Goal: Task Accomplishment & Management: Use online tool/utility

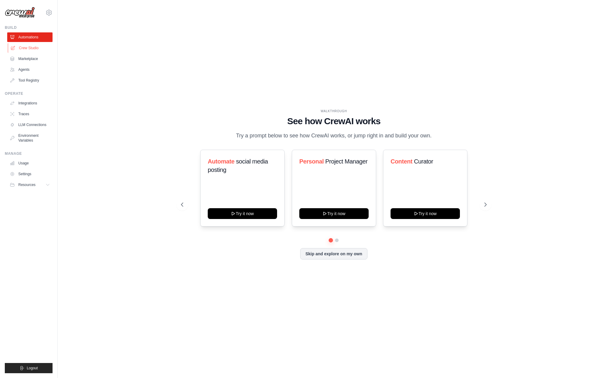
click at [38, 49] on link "Crew Studio" at bounding box center [30, 48] width 45 height 10
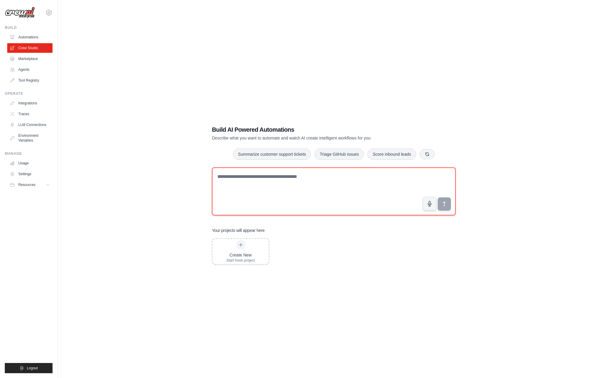
click at [266, 194] on textarea at bounding box center [334, 192] width 244 height 48
click at [221, 177] on textarea "********" at bounding box center [334, 192] width 244 height 48
click at [257, 181] on textarea "**********" at bounding box center [334, 192] width 244 height 48
drag, startPoint x: 257, startPoint y: 181, endPoint x: 253, endPoint y: 177, distance: 6.8
click at [253, 177] on textarea "**********" at bounding box center [334, 192] width 244 height 48
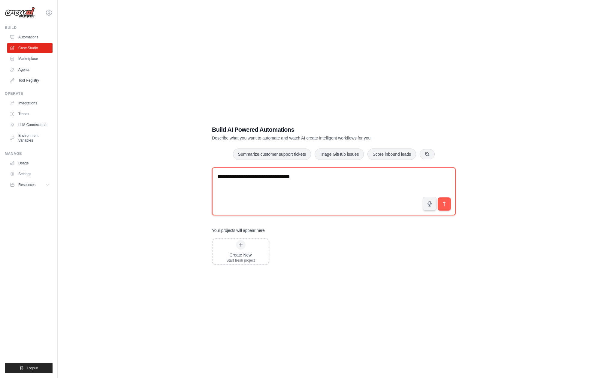
drag, startPoint x: 253, startPoint y: 180, endPoint x: 312, endPoint y: 174, distance: 59.8
click at [312, 174] on textarea "**********" at bounding box center [334, 192] width 244 height 48
click at [306, 175] on textarea "**********" at bounding box center [334, 192] width 244 height 48
click at [352, 178] on textarea "**********" at bounding box center [334, 192] width 244 height 48
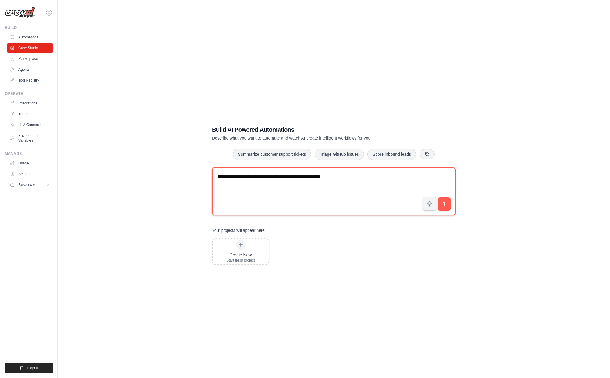
type textarea "**********"
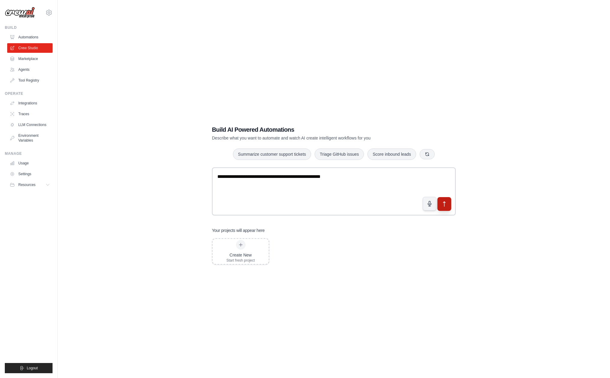
drag, startPoint x: 352, startPoint y: 178, endPoint x: 449, endPoint y: 205, distance: 100.9
click at [449, 205] on button "submit" at bounding box center [445, 204] width 14 height 14
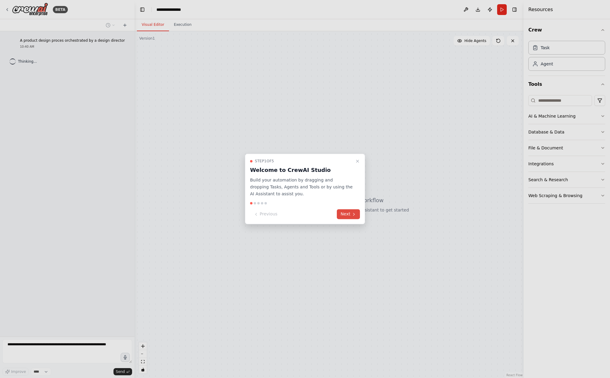
click at [339, 214] on button "Next" at bounding box center [348, 215] width 23 height 10
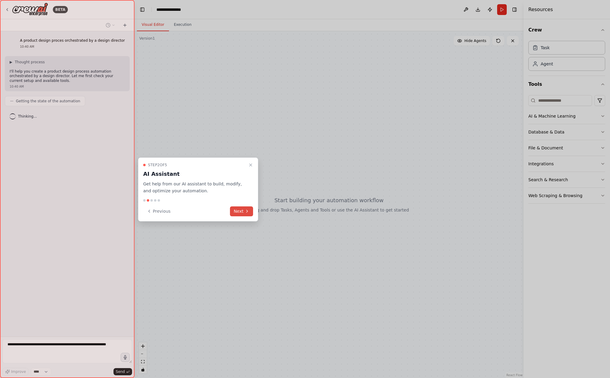
click at [241, 211] on button "Next" at bounding box center [241, 212] width 23 height 10
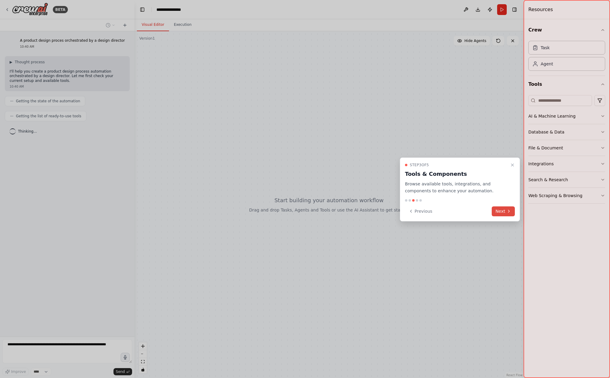
click at [508, 213] on icon at bounding box center [509, 211] width 5 height 5
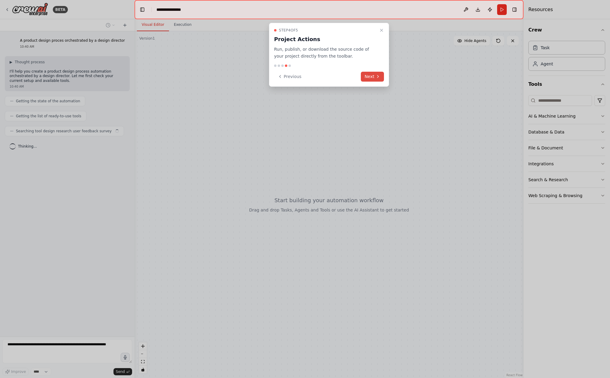
click at [380, 80] on button "Next" at bounding box center [372, 77] width 23 height 10
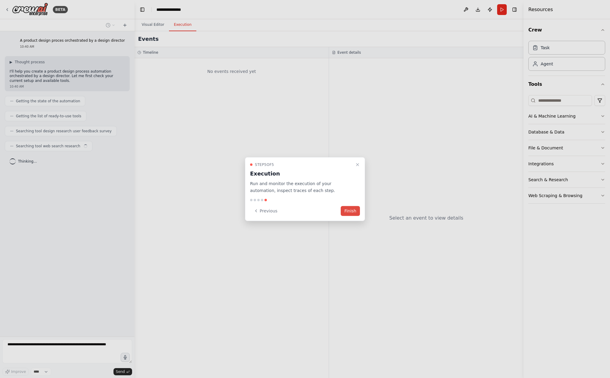
click at [353, 211] on button "Finish" at bounding box center [350, 211] width 19 height 10
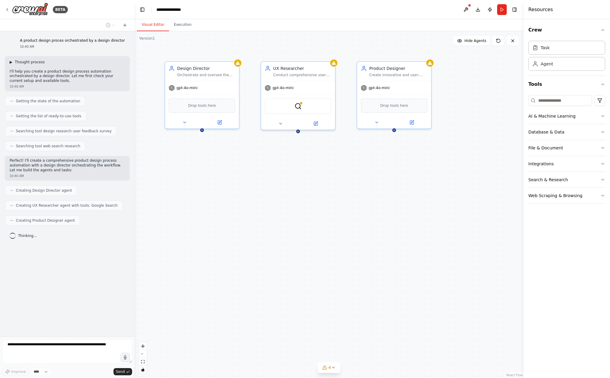
click at [12, 62] on span "▶" at bounding box center [11, 62] width 3 height 5
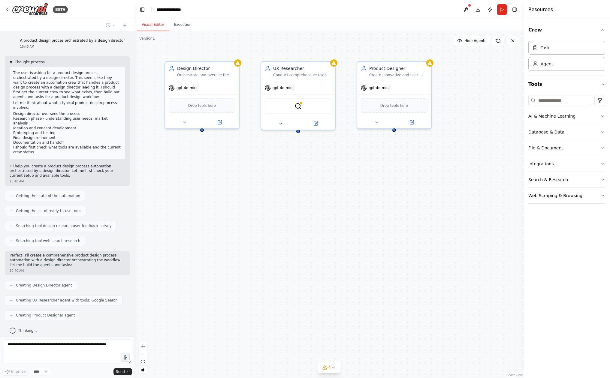
click at [12, 62] on span "▼" at bounding box center [11, 62] width 3 height 5
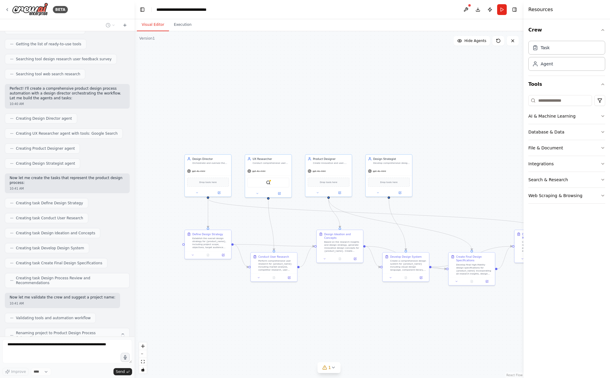
scroll to position [87, 0]
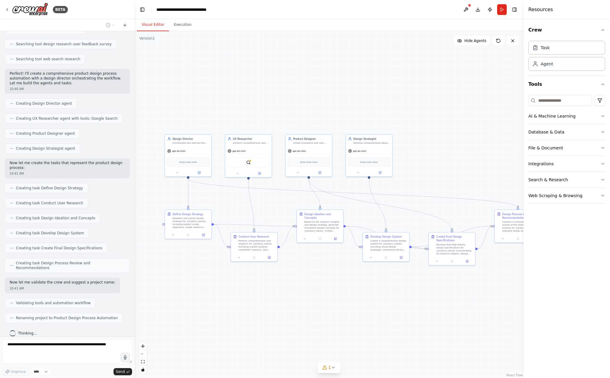
drag, startPoint x: 200, startPoint y: 308, endPoint x: 180, endPoint y: 288, distance: 28.2
click at [180, 288] on div ".deletable-edge-delete-btn { width: 20px; height: 20px; border: 0px solid #ffff…" at bounding box center [329, 204] width 389 height 347
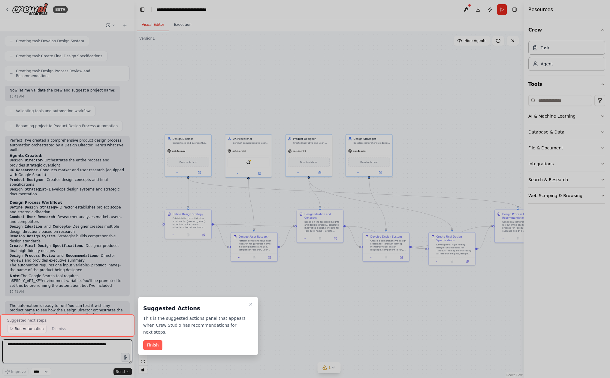
scroll to position [284, 0]
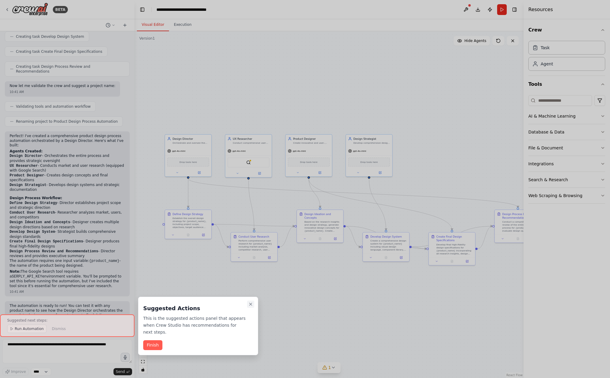
click at [249, 302] on icon "Close walkthrough" at bounding box center [250, 304] width 5 height 5
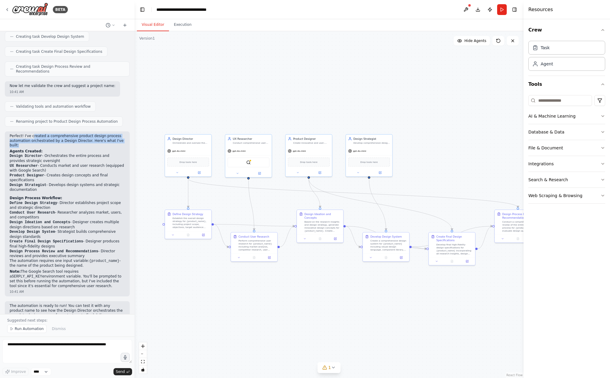
drag, startPoint x: 37, startPoint y: 138, endPoint x: 34, endPoint y: 131, distance: 8.1
click at [34, 134] on p "Perfect! I've created a comprehensive product design process automation orchest…" at bounding box center [67, 141] width 115 height 14
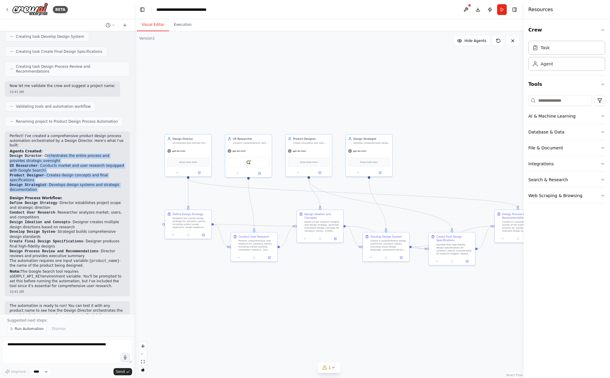
drag, startPoint x: 47, startPoint y: 149, endPoint x: 51, endPoint y: 185, distance: 36.5
click at [51, 185] on div "Perfect! I've created a comprehensive product design process automation orchest…" at bounding box center [67, 211] width 115 height 155
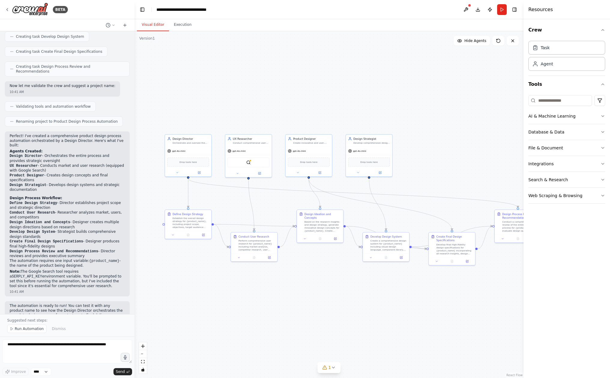
click at [51, 185] on div "Perfect! I've created a comprehensive product design process automation orchest…" at bounding box center [67, 211] width 115 height 155
click at [29, 330] on span "Run Automation" at bounding box center [29, 329] width 29 height 5
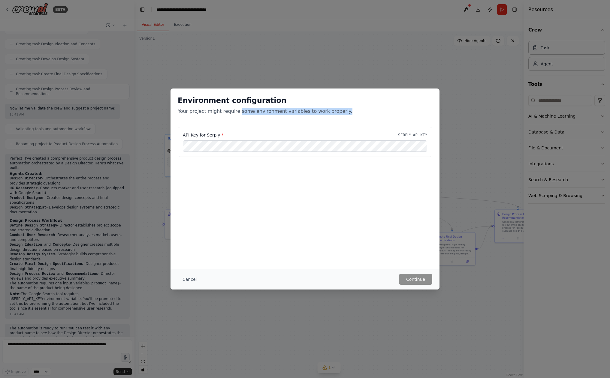
drag, startPoint x: 236, startPoint y: 108, endPoint x: 283, endPoint y: 119, distance: 48.1
click at [283, 119] on div "Environment configuration Your project might require some environment variables…" at bounding box center [305, 108] width 269 height 38
click at [184, 279] on button "Cancel" at bounding box center [190, 279] width 24 height 11
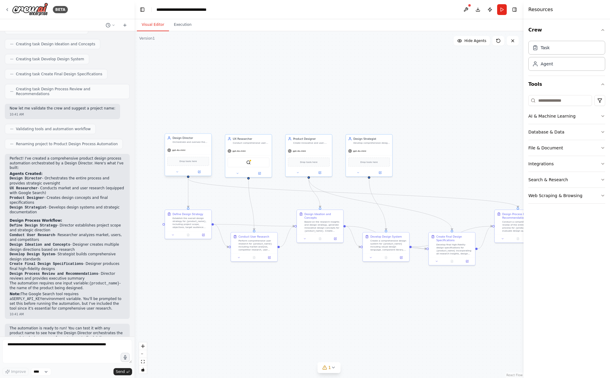
click at [184, 155] on div "Drop tools here" at bounding box center [188, 162] width 46 height 14
click at [192, 144] on div "Orchestrate and oversee the entire product design process for {product_name}, e…" at bounding box center [191, 142] width 37 height 3
click at [564, 132] on button "Database & Data" at bounding box center [567, 132] width 77 height 16
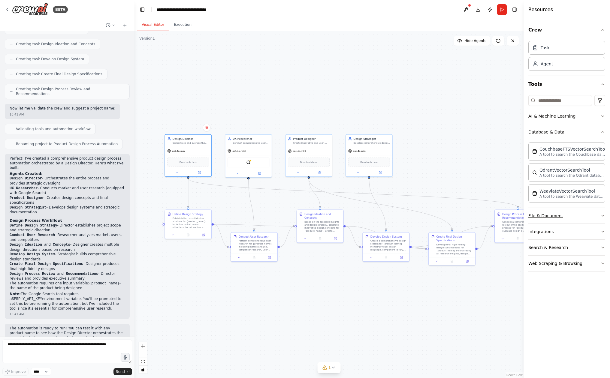
click at [568, 214] on button "File & Document" at bounding box center [567, 216] width 77 height 16
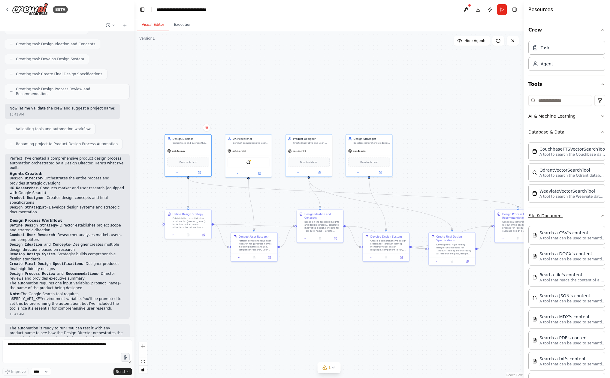
click at [574, 221] on button "File & Document" at bounding box center [567, 216] width 77 height 16
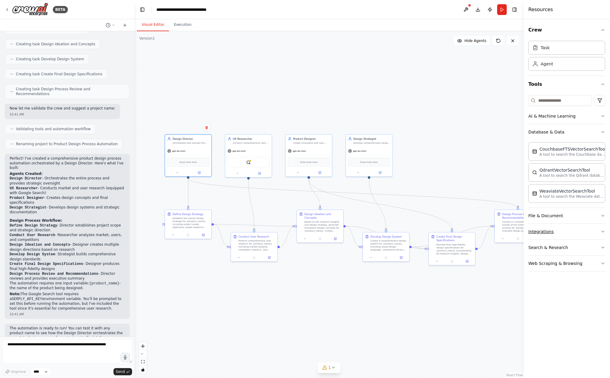
click at [572, 234] on button "Integrations" at bounding box center [567, 232] width 77 height 16
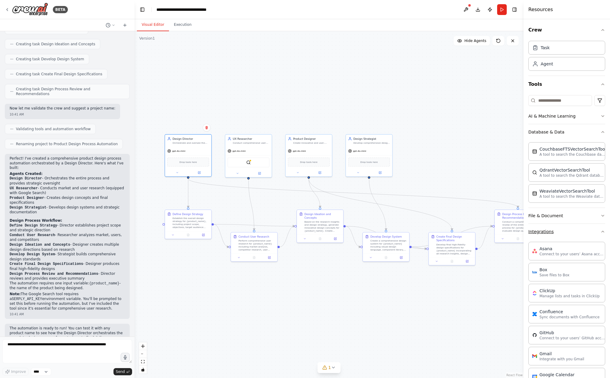
click at [572, 234] on button "Integrations" at bounding box center [567, 232] width 77 height 16
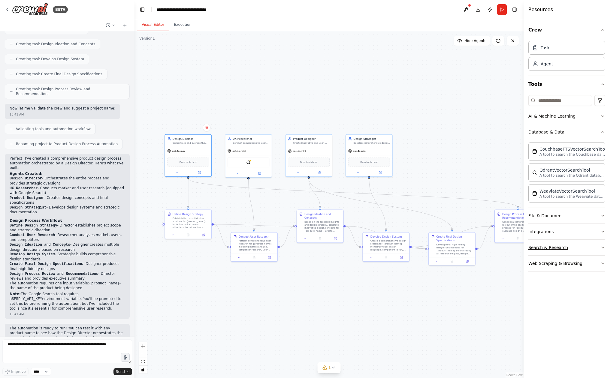
scroll to position [0, 0]
click at [580, 248] on button "Search & Research" at bounding box center [567, 248] width 77 height 16
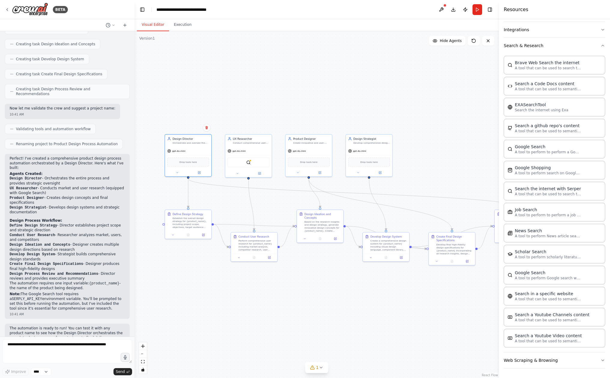
scroll to position [202, 0]
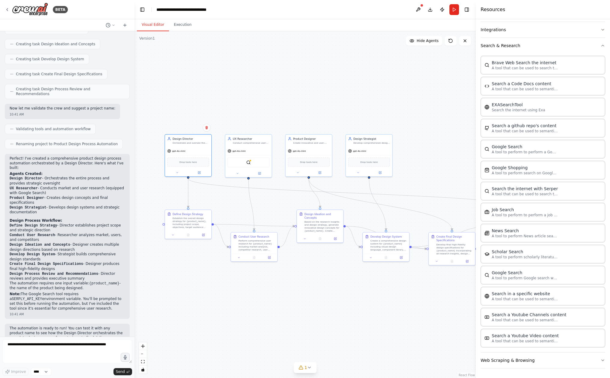
drag, startPoint x: 525, startPoint y: 238, endPoint x: 476, endPoint y: 246, distance: 50.0
click at [476, 246] on div at bounding box center [477, 189] width 2 height 378
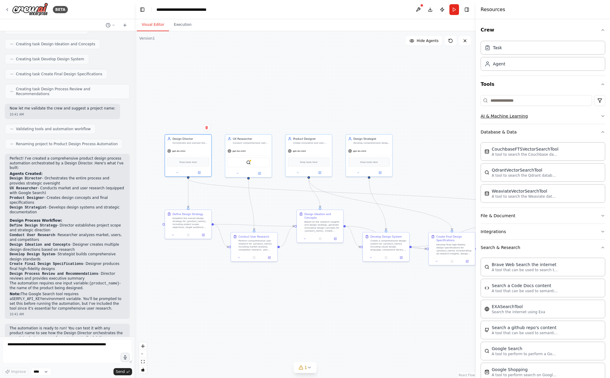
scroll to position [0, 0]
click at [185, 166] on div "Drop tools here" at bounding box center [188, 162] width 46 height 14
click at [177, 170] on button at bounding box center [177, 172] width 21 height 5
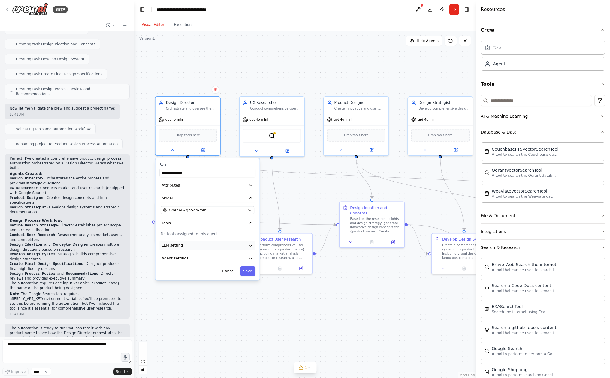
click at [194, 245] on button "LLM setting" at bounding box center [208, 246] width 96 height 10
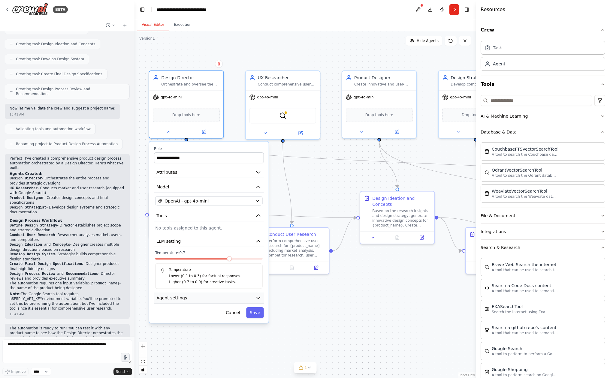
click at [198, 303] on button "Agent settings" at bounding box center [209, 298] width 110 height 11
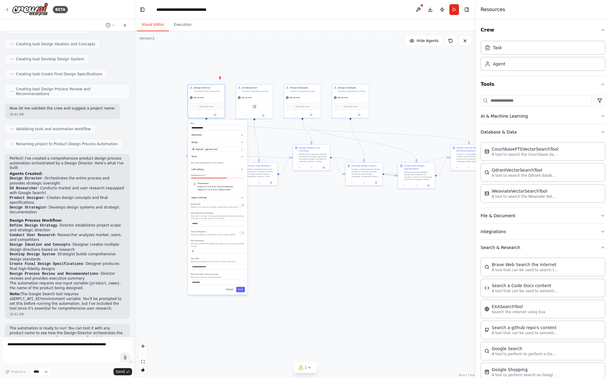
drag, startPoint x: 243, startPoint y: 303, endPoint x: 255, endPoint y: 206, distance: 97.2
click at [256, 205] on div "**********" at bounding box center [305, 204] width 341 height 347
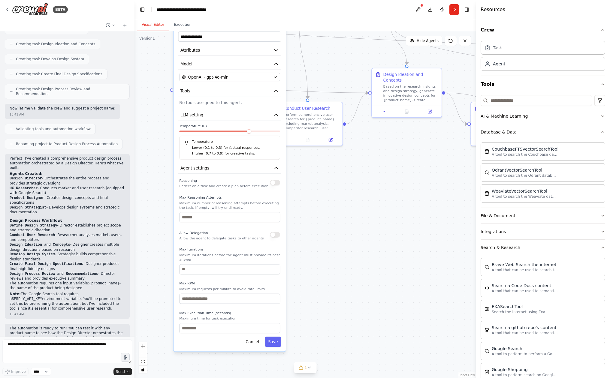
click at [276, 186] on div "Reasoning Reflect on a task and create a plan before execution" at bounding box center [229, 182] width 101 height 11
click at [276, 182] on button "button" at bounding box center [275, 183] width 10 height 6
click at [221, 223] on div "Reasoning Reflect on a task and create a plan before execution Max Reasoning At…" at bounding box center [229, 255] width 101 height 156
click at [279, 236] on button "button" at bounding box center [275, 235] width 10 height 6
click at [275, 339] on button "Save" at bounding box center [273, 342] width 17 height 10
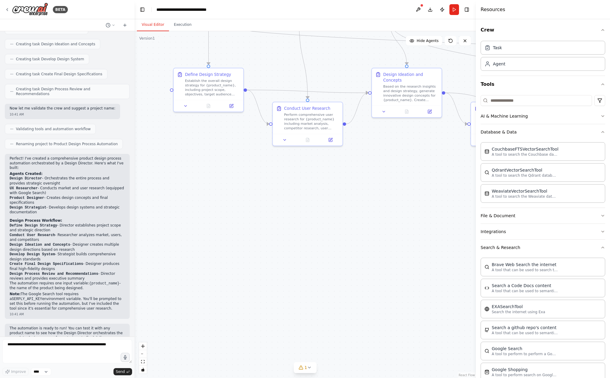
drag, startPoint x: 286, startPoint y: 197, endPoint x: 295, endPoint y: 345, distance: 148.3
click at [295, 344] on div ".deletable-edge-delete-btn { width: 20px; height: 20px; border: 0px solid #ffff…" at bounding box center [305, 204] width 341 height 347
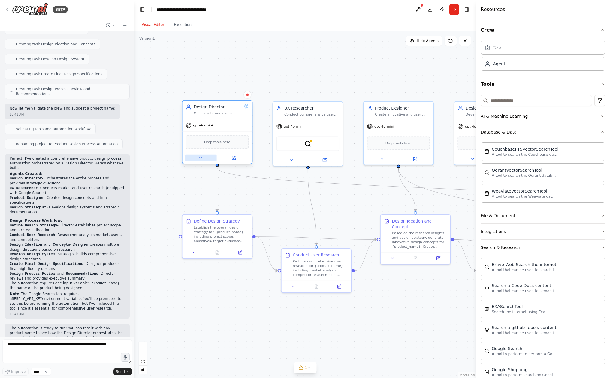
click at [202, 156] on icon at bounding box center [200, 158] width 5 height 5
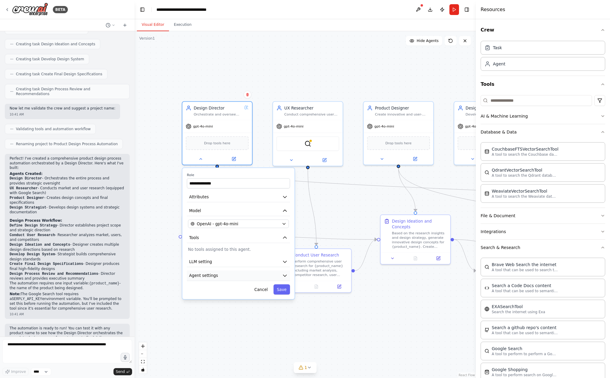
click at [217, 275] on button "Agent settings" at bounding box center [238, 276] width 103 height 11
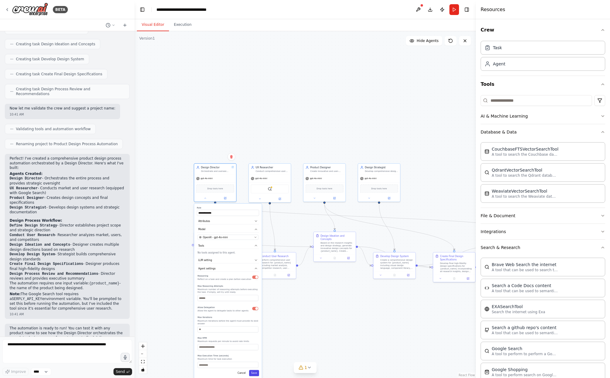
click at [256, 372] on button "Save" at bounding box center [254, 373] width 10 height 6
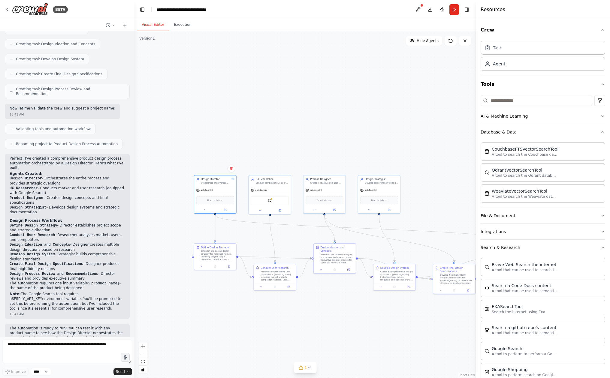
drag, startPoint x: 244, startPoint y: 175, endPoint x: 244, endPoint y: 187, distance: 12.3
click at [244, 187] on div ".deletable-edge-delete-btn { width: 20px; height: 20px; border: 0px solid #ffff…" at bounding box center [305, 204] width 341 height 347
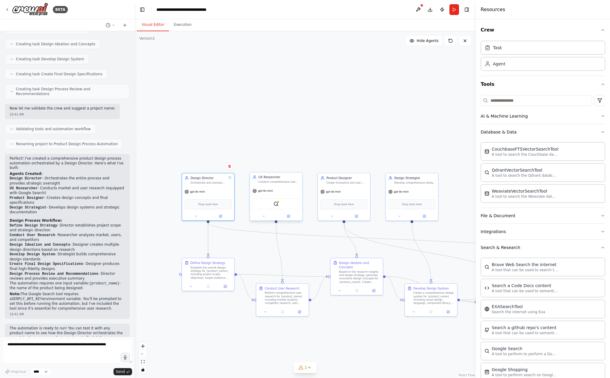
click at [271, 208] on div "SerplyWebSearchTool" at bounding box center [276, 203] width 47 height 11
click at [271, 205] on div "SerplyWebSearchTool" at bounding box center [276, 203] width 47 height 11
click at [279, 204] on div "SerplyWebSearchTool" at bounding box center [276, 203] width 47 height 11
click at [338, 205] on span "Drop tools here" at bounding box center [344, 203] width 20 height 4
click at [501, 136] on button "Database & Data" at bounding box center [543, 132] width 125 height 16
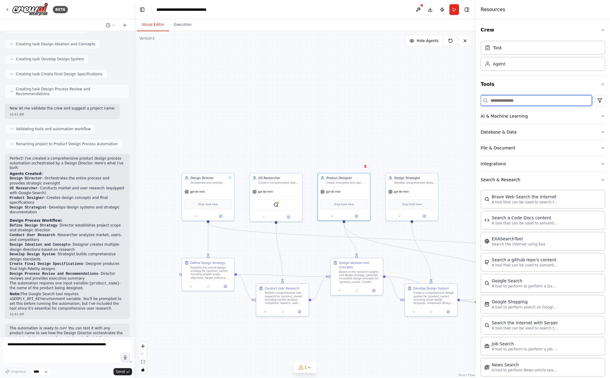
click at [511, 102] on input at bounding box center [536, 100] width 111 height 11
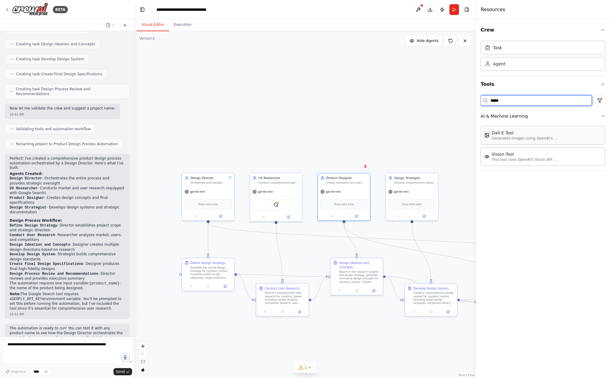
type input "*****"
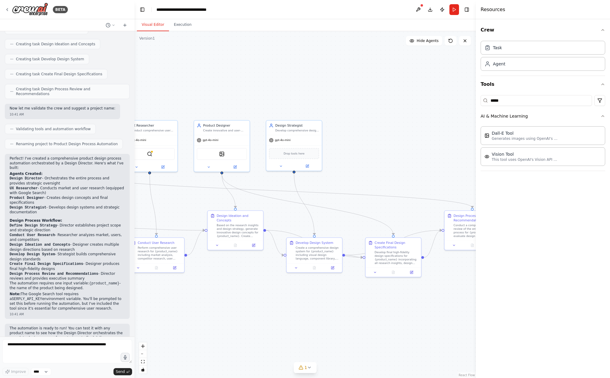
drag, startPoint x: 424, startPoint y: 226, endPoint x: 296, endPoint y: 179, distance: 136.7
click at [296, 179] on div ".deletable-edge-delete-btn { width: 20px; height: 20px; border: 0px solid #ffff…" at bounding box center [305, 204] width 341 height 347
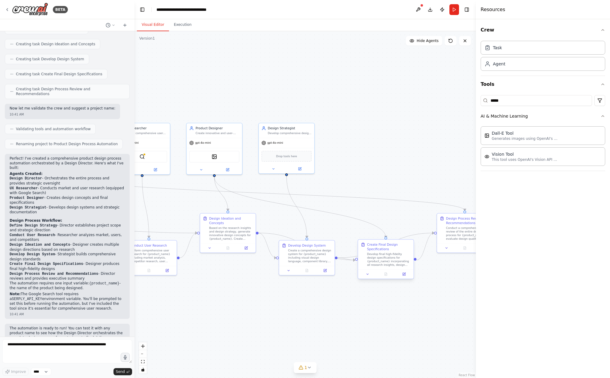
click at [372, 253] on div "Develop final high-fidelity design specifications for {product_name} incorporat…" at bounding box center [389, 260] width 44 height 14
click at [365, 274] on button at bounding box center [368, 274] width 16 height 5
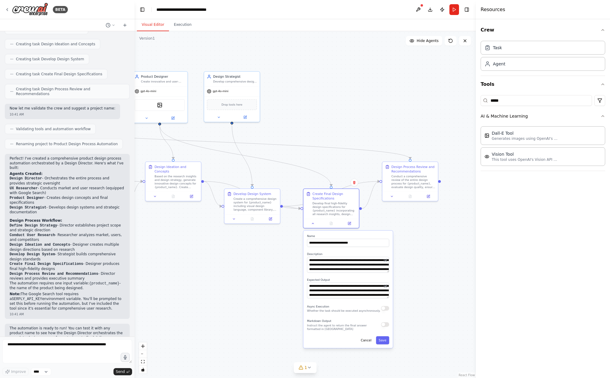
drag, startPoint x: 345, startPoint y: 303, endPoint x: 268, endPoint y: 228, distance: 107.5
click at [268, 228] on div ".deletable-edge-delete-btn { width: 20px; height: 20px; border: 0px solid #ffff…" at bounding box center [305, 204] width 341 height 347
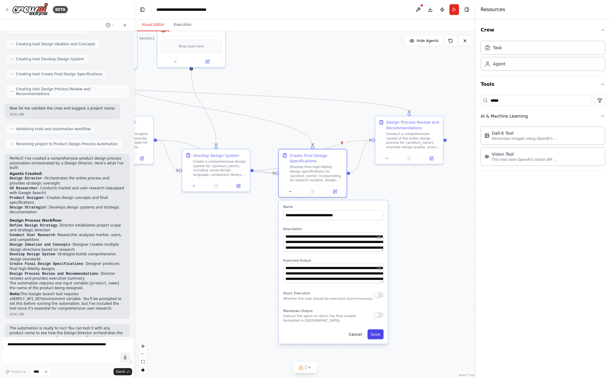
click at [374, 335] on button "Save" at bounding box center [376, 335] width 16 height 10
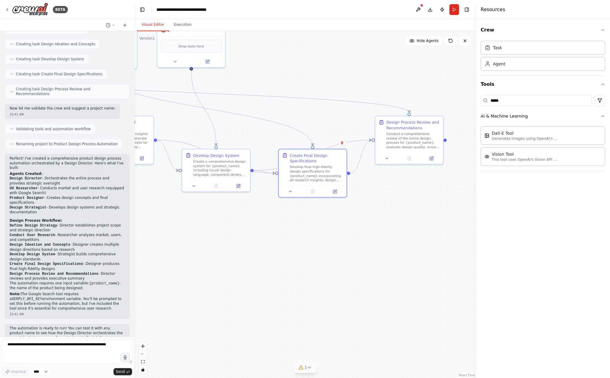
click at [309, 366] on icon at bounding box center [309, 367] width 5 height 5
drag, startPoint x: 234, startPoint y: 363, endPoint x: 276, endPoint y: 369, distance: 41.8
click at [276, 369] on span "Tool SerplyWebSearchTool is not configured. Missing environment variables: SERP…" at bounding box center [309, 365] width 154 height 10
click at [381, 348] on button at bounding box center [381, 348] width 10 height 7
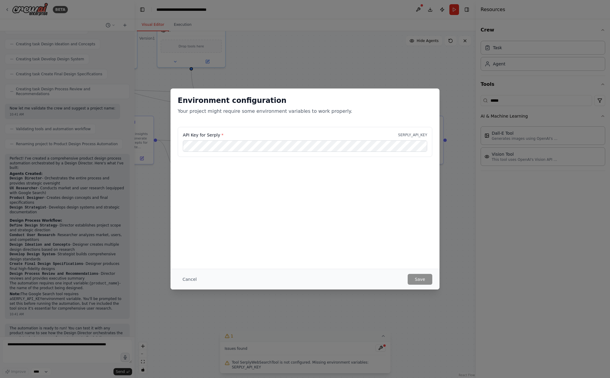
click at [359, 81] on div "Environment configuration Your project might require some environment variables…" at bounding box center [305, 189] width 610 height 378
click at [180, 85] on div "Environment configuration Your project might require some environment variables…" at bounding box center [305, 189] width 610 height 378
click at [191, 280] on button "Cancel" at bounding box center [190, 279] width 24 height 11
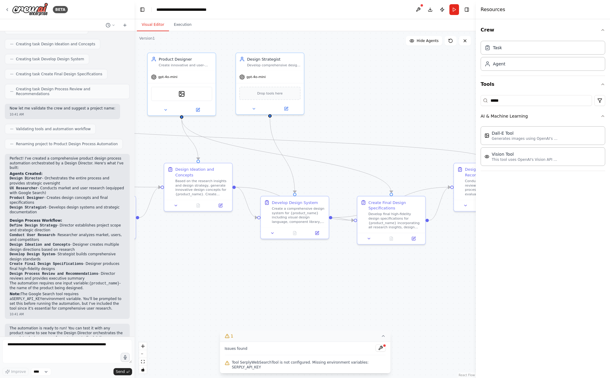
drag, startPoint x: 355, startPoint y: 85, endPoint x: 434, endPoint y: 133, distance: 92.0
click at [434, 132] on div ".deletable-edge-delete-btn { width: 20px; height: 20px; border: 0px solid #ffff…" at bounding box center [305, 204] width 341 height 347
click at [468, 10] on button "Toggle Right Sidebar" at bounding box center [467, 9] width 8 height 8
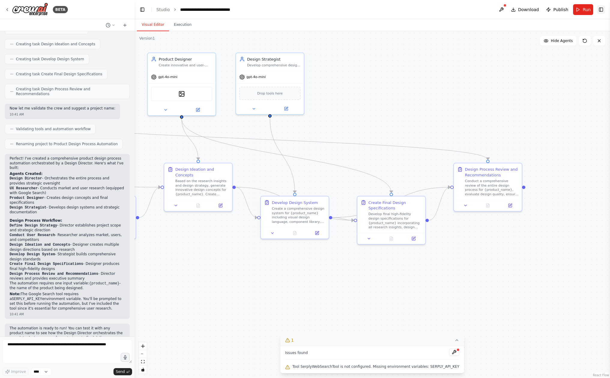
click at [600, 9] on button "Toggle Right Sidebar" at bounding box center [601, 9] width 8 height 8
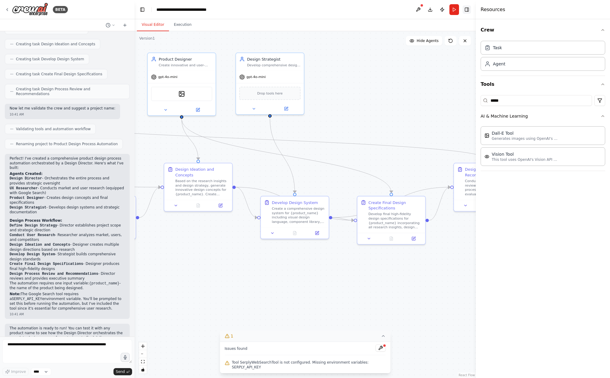
click at [468, 8] on button "Toggle Right Sidebar" at bounding box center [467, 9] width 8 height 8
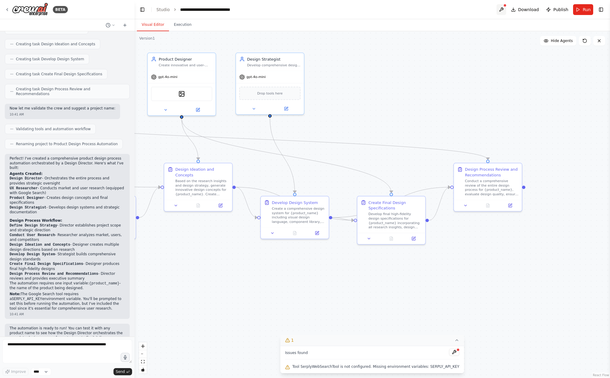
click at [504, 11] on button at bounding box center [502, 9] width 10 height 11
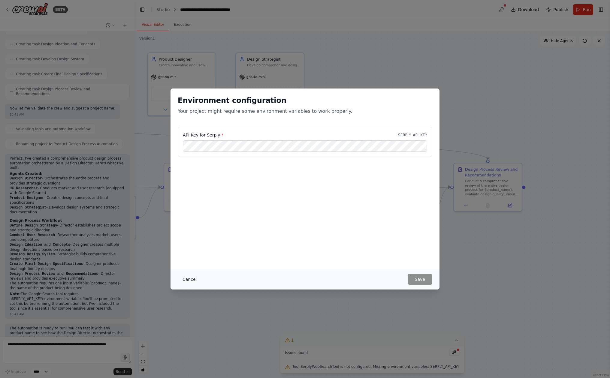
click at [185, 280] on button "Cancel" at bounding box center [190, 279] width 24 height 11
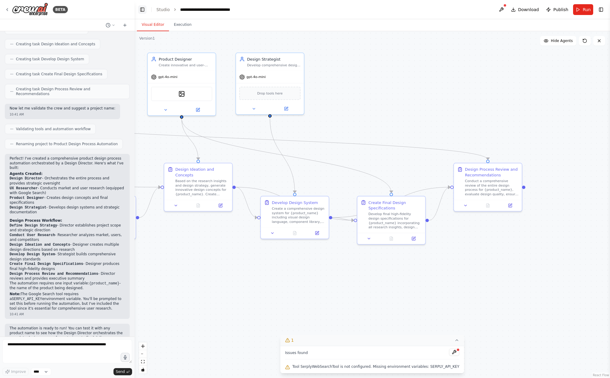
click at [142, 13] on button "Toggle Left Sidebar" at bounding box center [142, 9] width 8 height 8
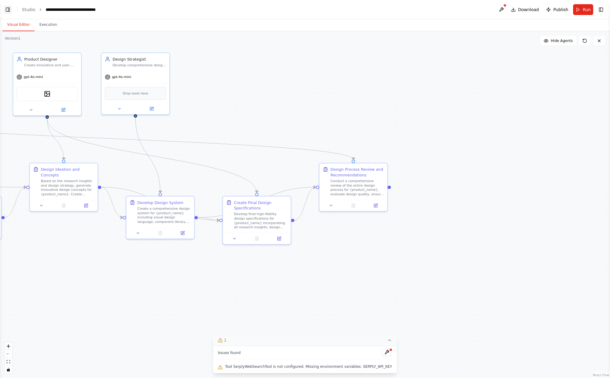
click at [11, 7] on button "Toggle Left Sidebar" at bounding box center [8, 9] width 8 height 8
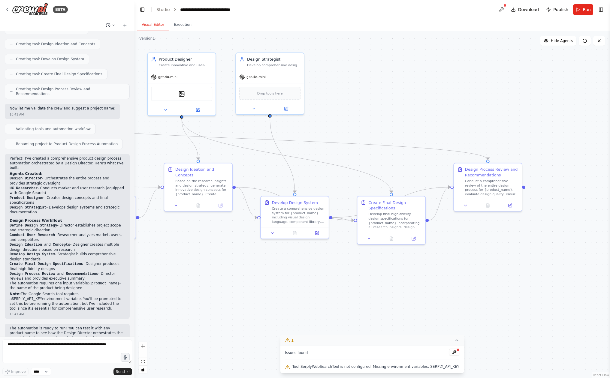
click at [116, 23] on button at bounding box center [110, 25] width 14 height 7
click at [87, 25] on div at bounding box center [67, 189] width 135 height 378
click at [127, 25] on icon at bounding box center [125, 25] width 5 height 5
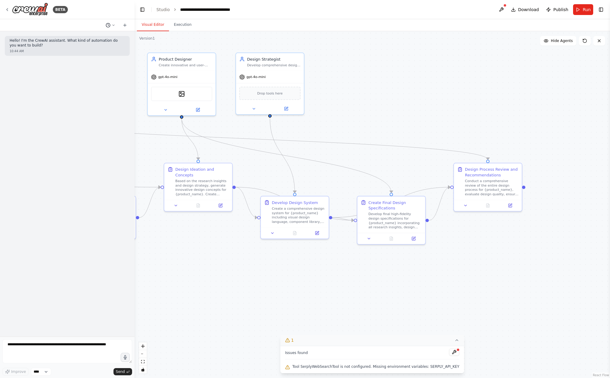
click at [112, 23] on icon at bounding box center [114, 25] width 4 height 4
click at [96, 26] on div at bounding box center [67, 189] width 135 height 378
click at [111, 25] on button at bounding box center [110, 25] width 14 height 7
click at [105, 90] on div at bounding box center [67, 189] width 135 height 378
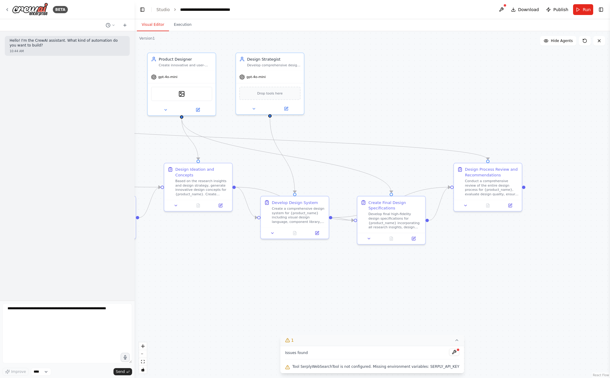
click at [117, 378] on html "**********" at bounding box center [305, 189] width 610 height 378
click at [38, 303] on form "Improve **** Send" at bounding box center [67, 339] width 135 height 77
drag, startPoint x: 68, startPoint y: 314, endPoint x: 170, endPoint y: 313, distance: 102.7
click at [168, 313] on div "**********" at bounding box center [305, 189] width 610 height 378
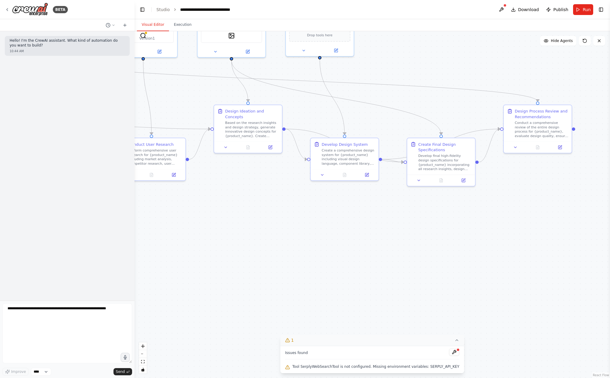
drag, startPoint x: 187, startPoint y: 322, endPoint x: 230, endPoint y: 318, distance: 43.4
click at [231, 318] on div ".deletable-edge-delete-btn { width: 20px; height: 20px; border: 0px solid #ffff…" at bounding box center [373, 204] width 476 height 347
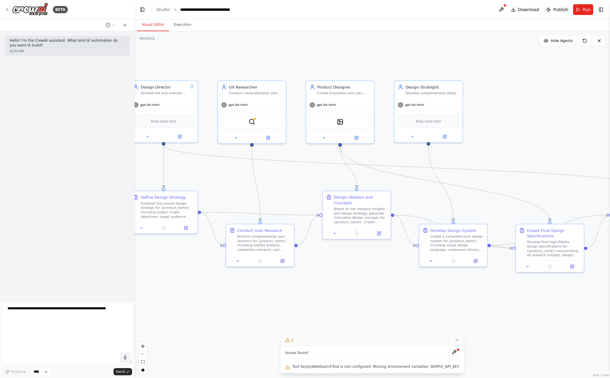
drag, startPoint x: 223, startPoint y: 288, endPoint x: 339, endPoint y: 321, distance: 120.4
click at [339, 321] on div ".deletable-edge-delete-btn { width: 20px; height: 20px; border: 0px solid #ffff…" at bounding box center [373, 204] width 476 height 347
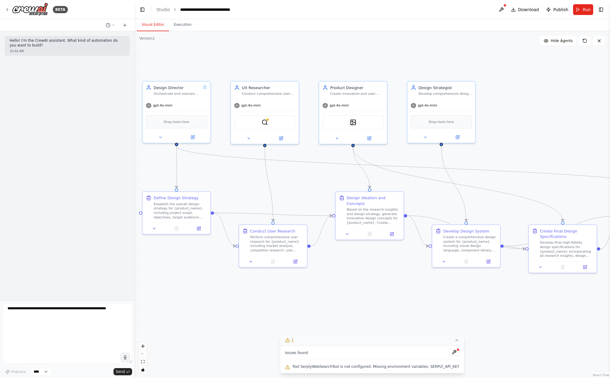
drag, startPoint x: 338, startPoint y: 320, endPoint x: 434, endPoint y: 319, distance: 96.4
click at [435, 319] on div ".deletable-edge-delete-btn { width: 20px; height: 20px; border: 0px solid #ffff…" at bounding box center [373, 204] width 476 height 347
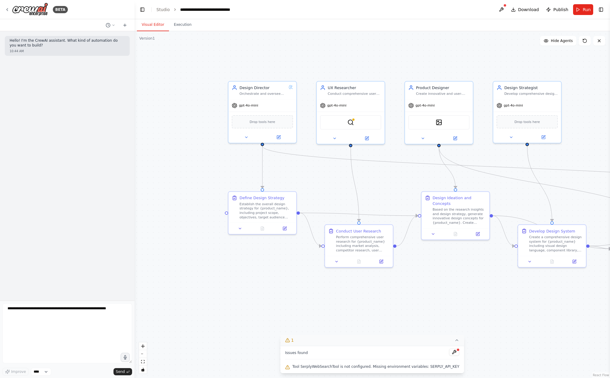
click at [249, 80] on div ".deletable-edge-delete-btn { width: 20px; height: 20px; border: 0px solid #ffff…" at bounding box center [373, 204] width 476 height 347
click at [251, 92] on div "Orchestrate and oversee the entire product design process for {product_name}, e…" at bounding box center [263, 93] width 47 height 5
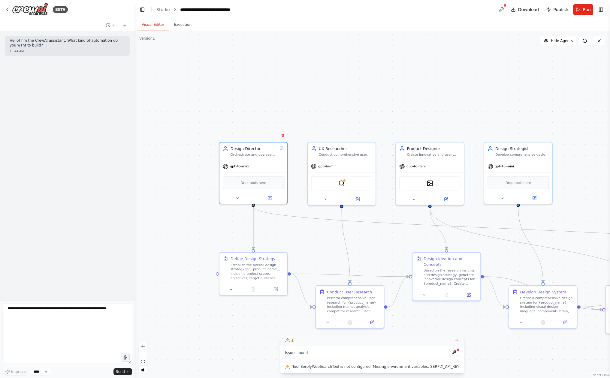
drag, startPoint x: 306, startPoint y: 110, endPoint x: 297, endPoint y: 171, distance: 61.3
click at [297, 171] on div ".deletable-edge-delete-btn { width: 20px; height: 20px; border: 0px solid #ffff…" at bounding box center [373, 204] width 476 height 347
click at [331, 168] on div "gpt-4o-mini" at bounding box center [324, 165] width 26 height 5
click at [333, 199] on button at bounding box center [325, 198] width 31 height 7
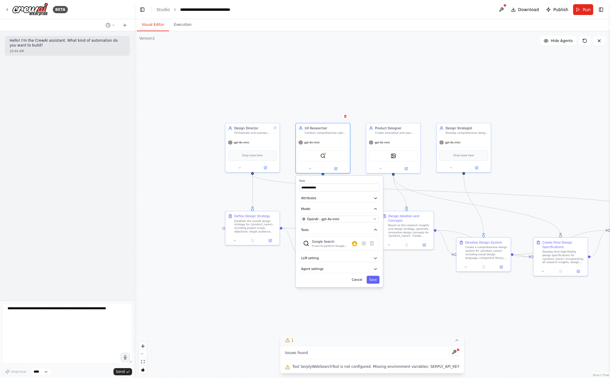
drag, startPoint x: 409, startPoint y: 300, endPoint x: 383, endPoint y: 251, distance: 55.5
click at [383, 250] on div ".deletable-edge-delete-btn { width: 20px; height: 20px; border: 0px solid #ffff…" at bounding box center [373, 204] width 476 height 347
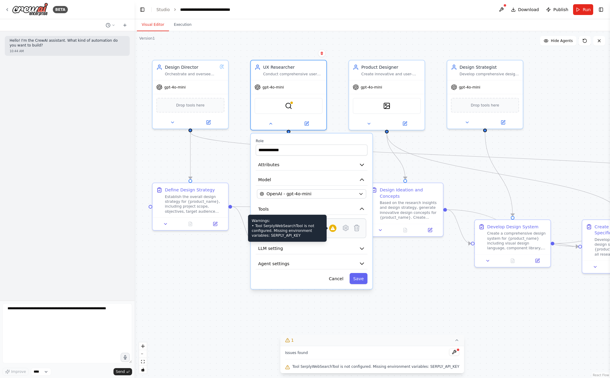
click at [334, 230] on icon at bounding box center [333, 229] width 4 height 4
click at [350, 251] on button "LLM setting" at bounding box center [312, 248] width 112 height 11
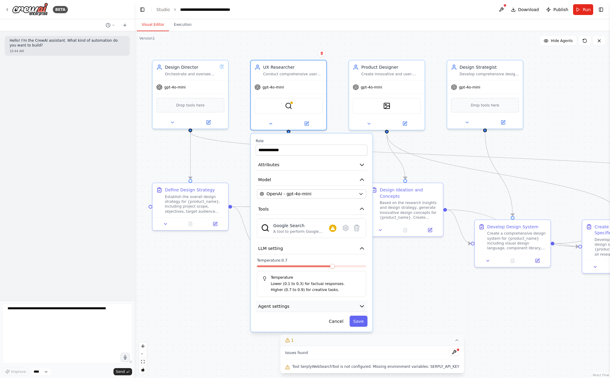
click at [353, 306] on button "Agent settings" at bounding box center [312, 306] width 112 height 11
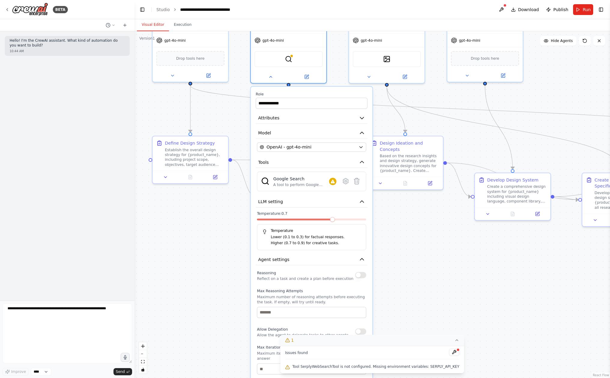
drag, startPoint x: 400, startPoint y: 287, endPoint x: 400, endPoint y: 240, distance: 47.7
click at [400, 239] on div ".deletable-edge-delete-btn { width: 20px; height: 20px; border: 0px solid #ffff…" at bounding box center [373, 204] width 476 height 347
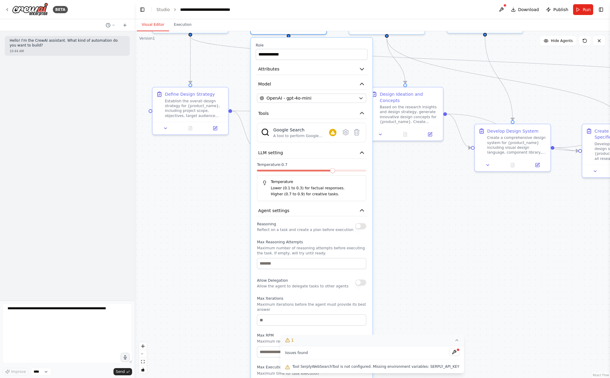
drag, startPoint x: 400, startPoint y: 240, endPoint x: 402, endPoint y: 181, distance: 58.6
click at [402, 181] on div ".deletable-edge-delete-btn { width: 20px; height: 20px; border: 0px solid #ffff…" at bounding box center [373, 204] width 476 height 347
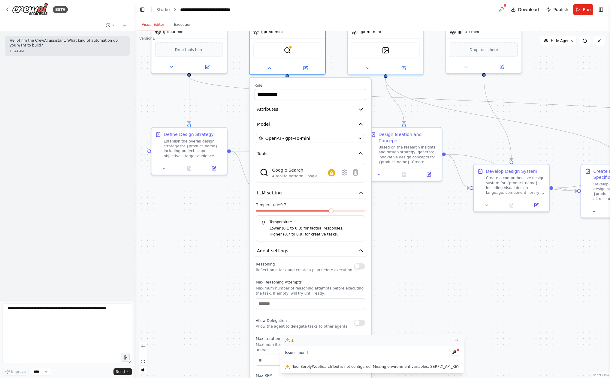
drag, startPoint x: 402, startPoint y: 187, endPoint x: 399, endPoint y: 258, distance: 70.9
click at [399, 257] on div ".deletable-edge-delete-btn { width: 20px; height: 20px; border: 0px solid #ffff…" at bounding box center [373, 204] width 476 height 347
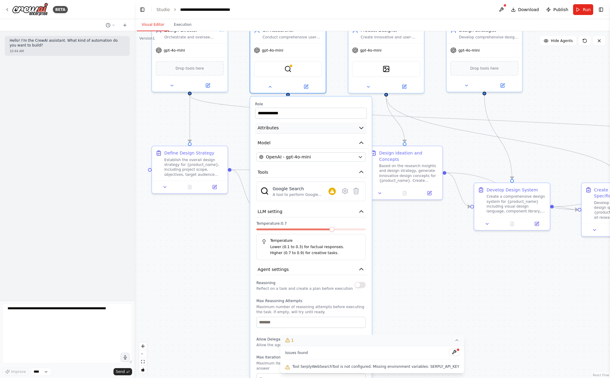
click at [336, 126] on button "Attributes" at bounding box center [311, 128] width 112 height 11
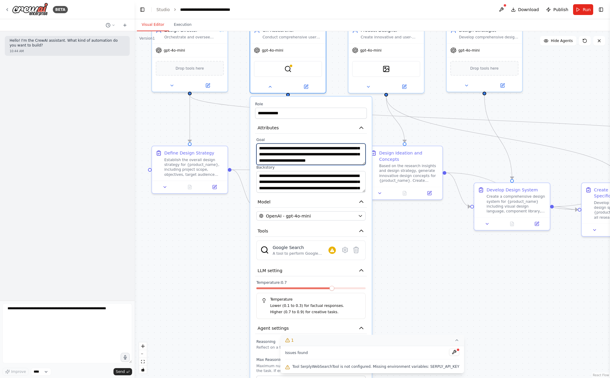
scroll to position [12, 0]
drag, startPoint x: 293, startPoint y: 153, endPoint x: 359, endPoint y: 173, distance: 68.8
click at [359, 173] on div "**********" at bounding box center [311, 165] width 112 height 55
click at [384, 199] on div "Design Ideation and Concepts Based on the research insights and design strategy…" at bounding box center [404, 173] width 77 height 54
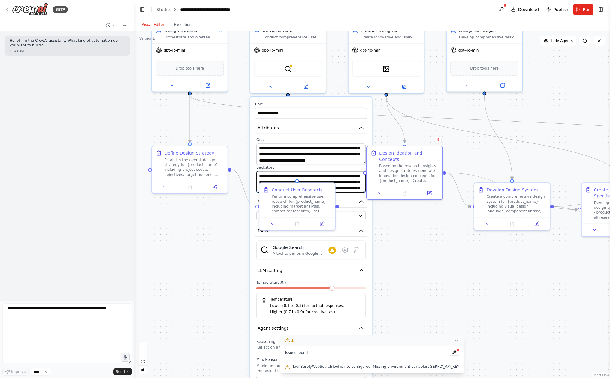
click at [356, 186] on textarea "**********" at bounding box center [310, 182] width 109 height 22
click at [390, 232] on div ".deletable-edge-delete-btn { width: 20px; height: 20px; border: 0px solid #ffff…" at bounding box center [373, 204] width 476 height 347
click at [231, 123] on div ".deletable-edge-delete-btn { width: 20px; height: 20px; border: 0px solid #ffff…" at bounding box center [373, 204] width 476 height 347
click at [239, 130] on div ".deletable-edge-delete-btn { width: 20px; height: 20px; border: 0px solid #ffff…" at bounding box center [373, 204] width 476 height 347
click at [231, 242] on div ".deletable-edge-delete-btn { width: 20px; height: 20px; border: 0px solid #ffff…" at bounding box center [373, 204] width 476 height 347
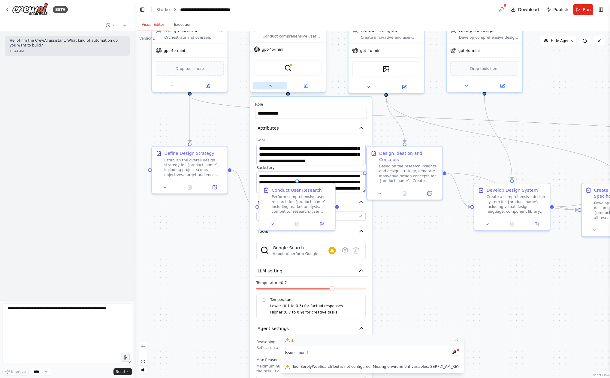
click at [275, 87] on button at bounding box center [270, 86] width 35 height 8
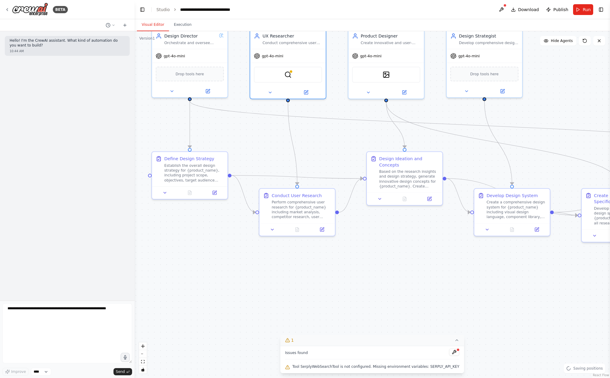
drag, startPoint x: 286, startPoint y: 262, endPoint x: 286, endPoint y: 291, distance: 29.4
click at [286, 291] on div ".deletable-edge-delete-btn { width: 20px; height: 20px; border: 0px solid #ffff…" at bounding box center [373, 204] width 476 height 347
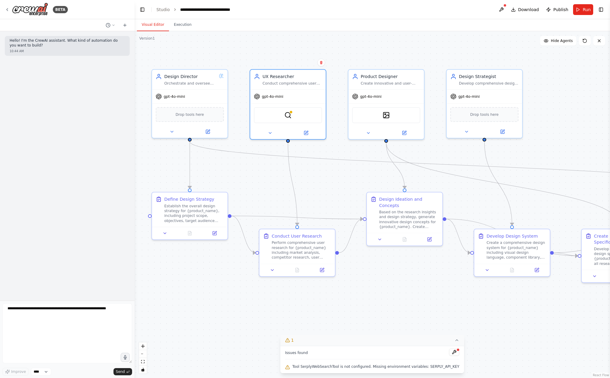
drag, startPoint x: 262, startPoint y: 154, endPoint x: 262, endPoint y: 202, distance: 47.7
click at [262, 202] on div ".deletable-edge-delete-btn { width: 20px; height: 20px; border: 0px solid #ffff…" at bounding box center [373, 204] width 476 height 347
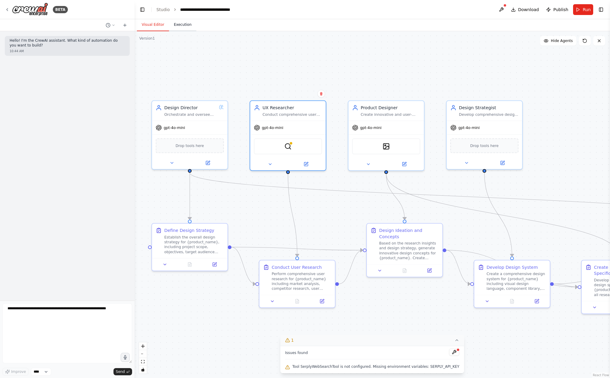
click at [177, 26] on button "Execution" at bounding box center [182, 25] width 27 height 13
click at [159, 25] on button "Visual Editor" at bounding box center [153, 25] width 32 height 13
click at [183, 26] on button "Execution" at bounding box center [182, 25] width 27 height 13
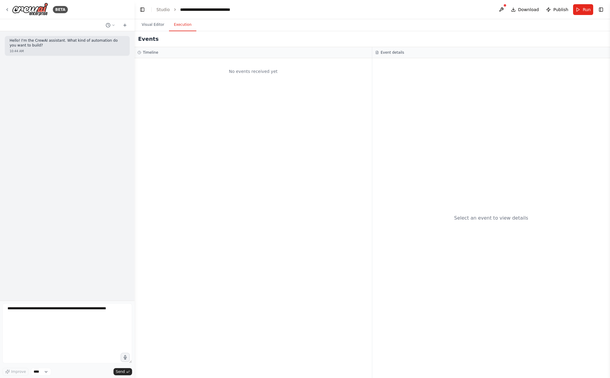
drag, startPoint x: 247, startPoint y: 100, endPoint x: 361, endPoint y: 229, distance: 172.7
click at [361, 229] on div "No events received yet" at bounding box center [254, 218] width 238 height 320
drag, startPoint x: 263, startPoint y: 74, endPoint x: 325, endPoint y: 79, distance: 61.7
click at [325, 79] on div "No events received yet" at bounding box center [254, 71] width 232 height 20
click at [585, 13] on button "Run" at bounding box center [583, 9] width 20 height 11
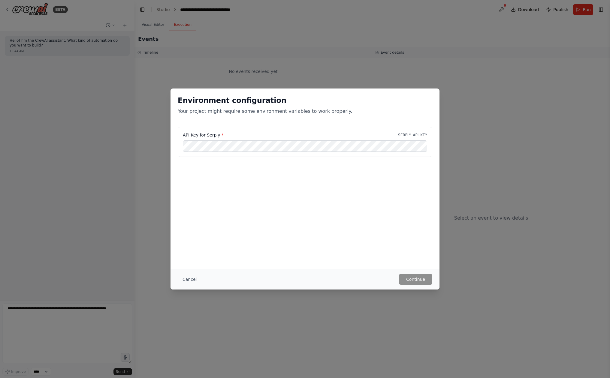
click at [150, 78] on div "Environment configuration Your project might require some environment variables…" at bounding box center [305, 189] width 610 height 378
